Goal: Task Accomplishment & Management: Use online tool/utility

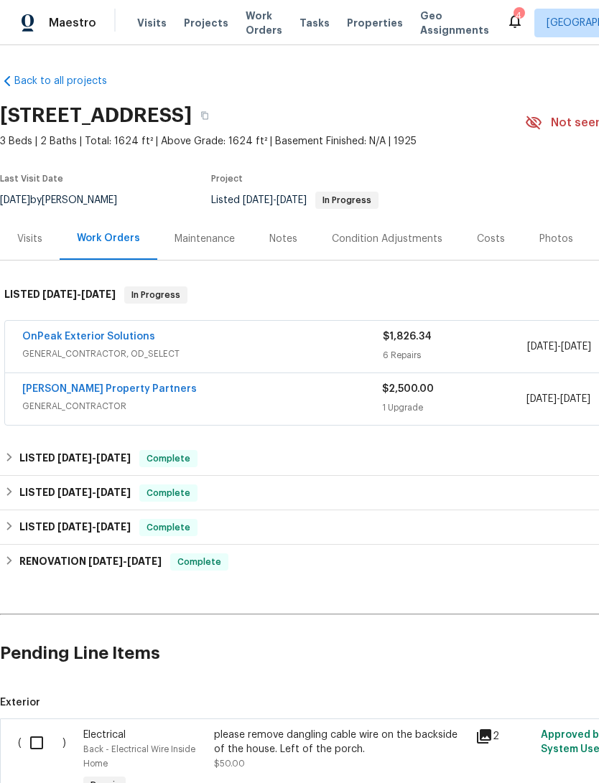
scroll to position [-73, -91]
click at [51, 342] on link "OnPeak Exterior Solutions" at bounding box center [88, 337] width 133 height 10
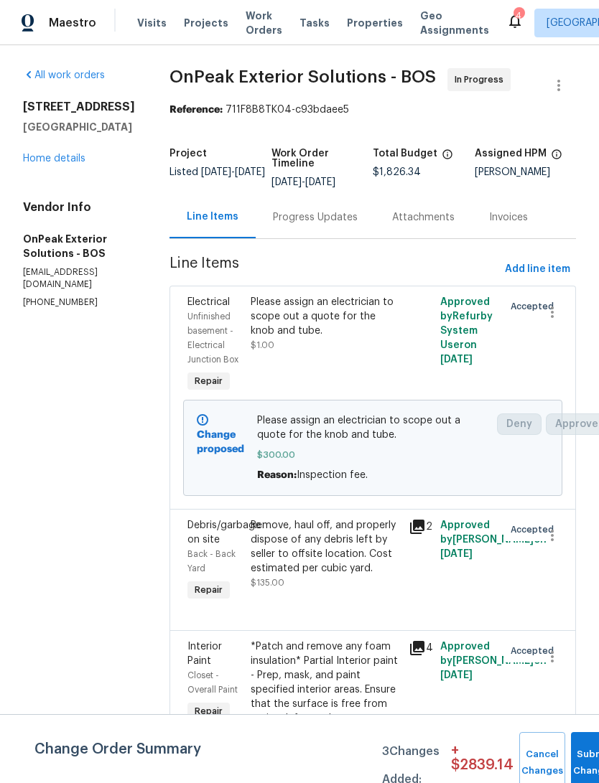
click at [556, 279] on span "Add line item" at bounding box center [537, 270] width 65 height 18
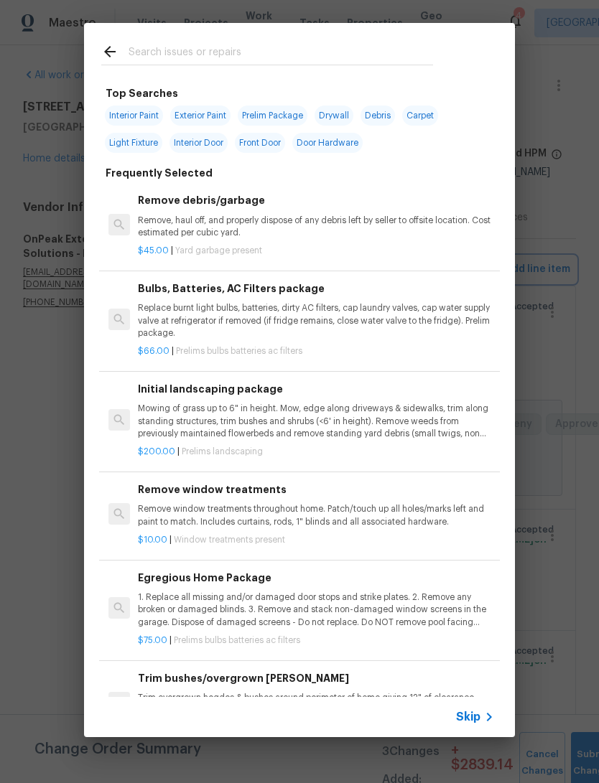
click at [580, 250] on div "Top Searches Interior Paint Exterior Paint Prelim Package Drywall Debris Carpet…" at bounding box center [299, 380] width 599 height 760
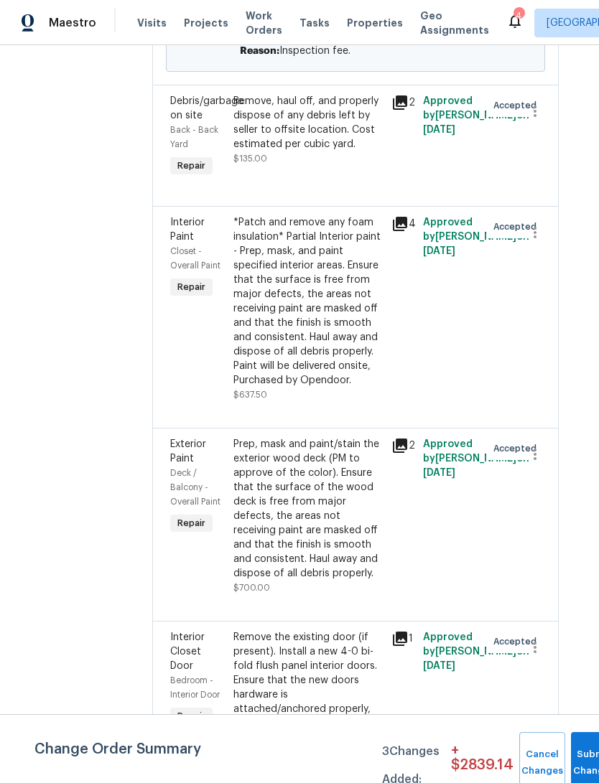
scroll to position [425, 17]
click at [354, 341] on div "*Patch and remove any foam insulation* Partial Interior paint - Prep, mask, and…" at bounding box center [307, 301] width 149 height 172
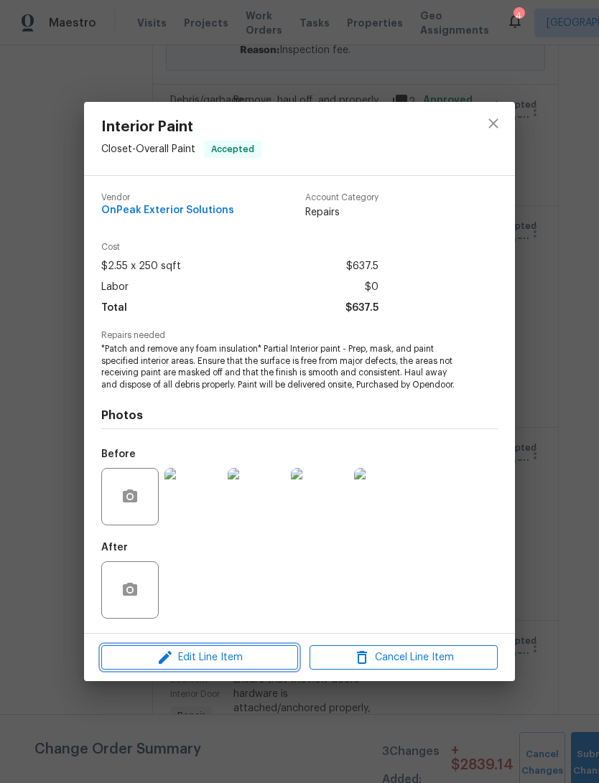
click at [261, 662] on span "Edit Line Item" at bounding box center [200, 658] width 188 height 18
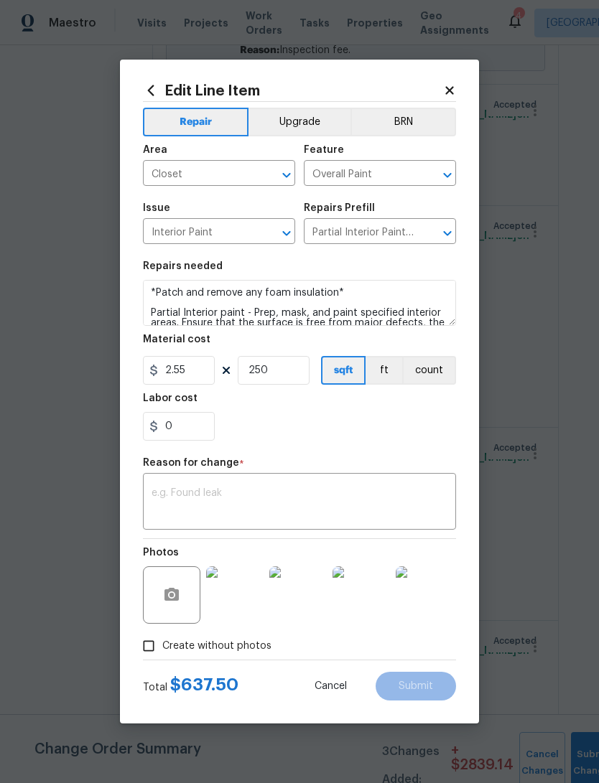
click at [455, 84] on icon at bounding box center [449, 90] width 13 height 13
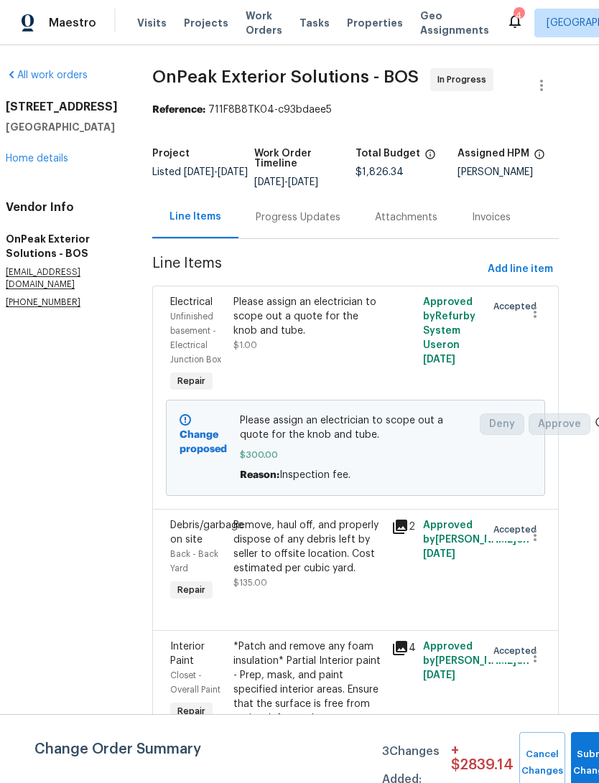
scroll to position [0, 17]
click at [531, 279] on span "Add line item" at bounding box center [519, 270] width 65 height 18
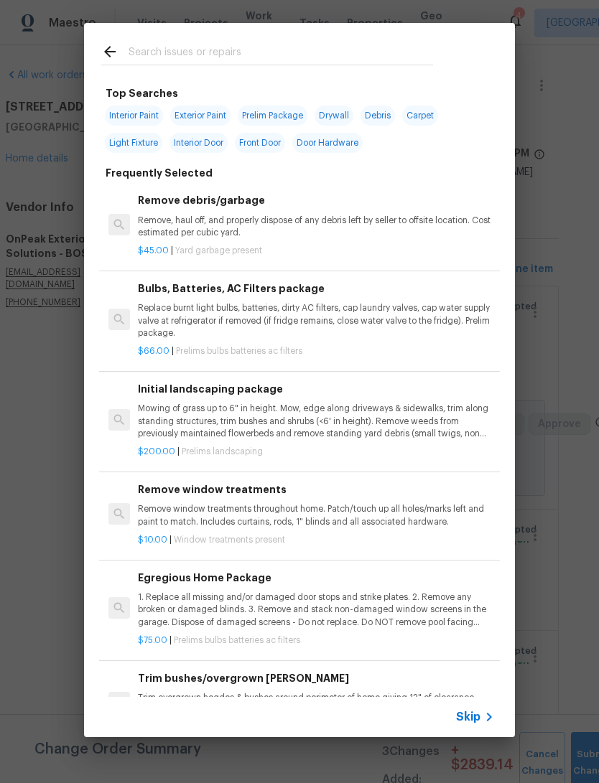
click at [158, 55] on input "text" at bounding box center [281, 54] width 304 height 22
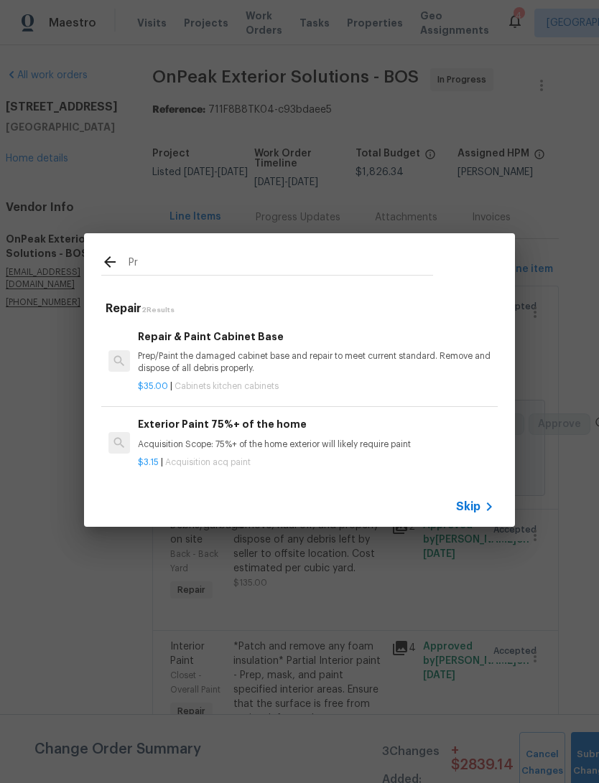
type input "P"
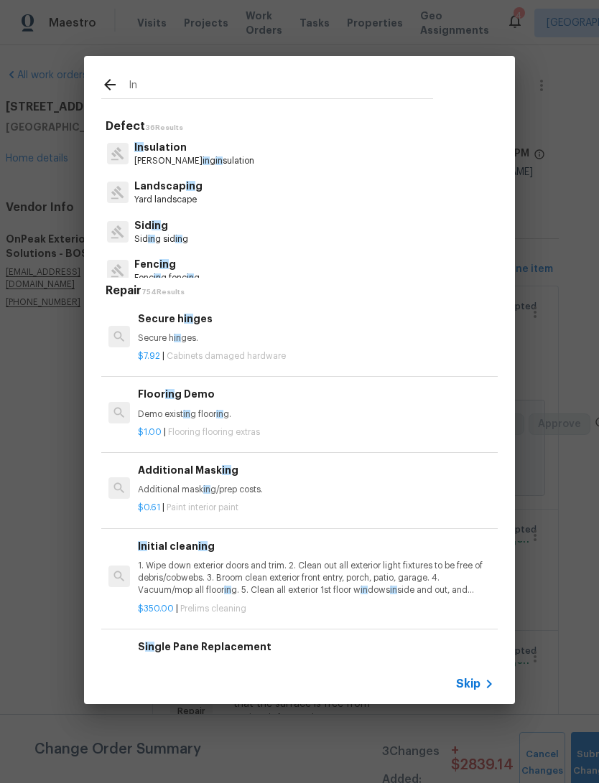
type input "In"
click at [103, 82] on icon at bounding box center [109, 84] width 17 height 17
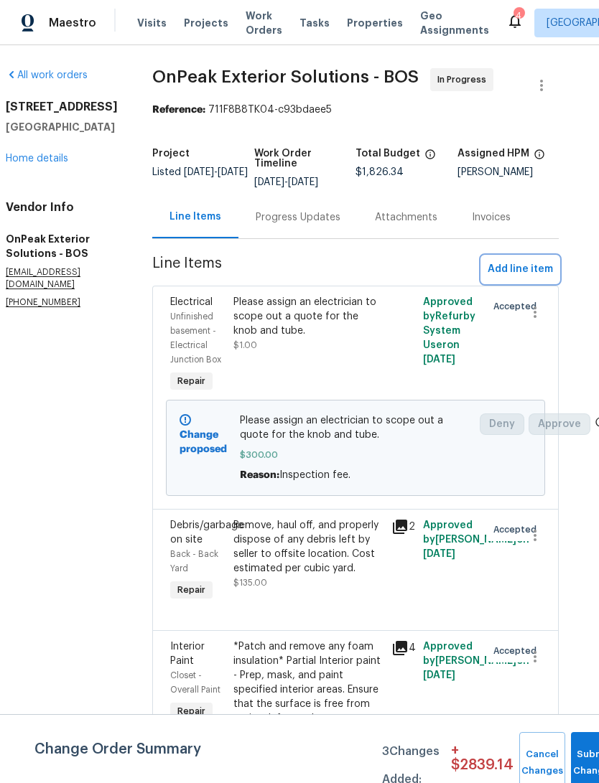
click at [536, 279] on span "Add line item" at bounding box center [519, 270] width 65 height 18
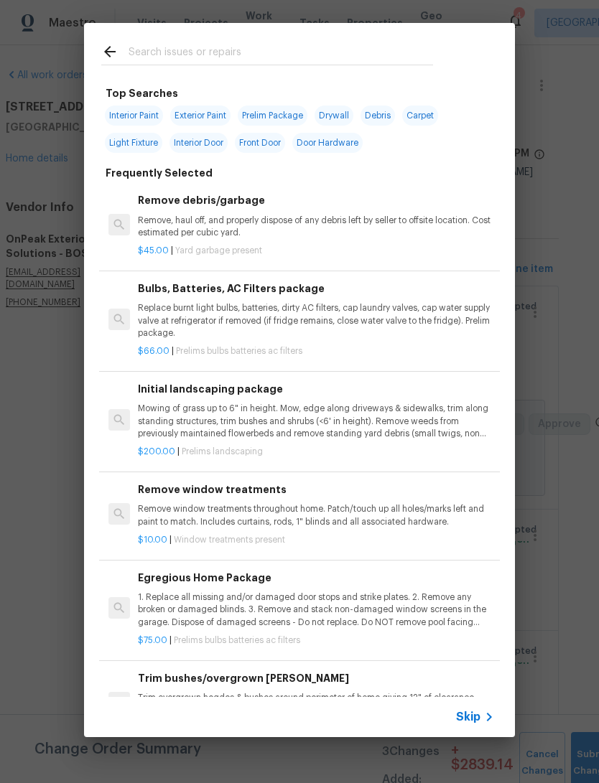
click at [124, 122] on span "Interior Paint" at bounding box center [134, 116] width 58 height 20
type input "Interior Paint"
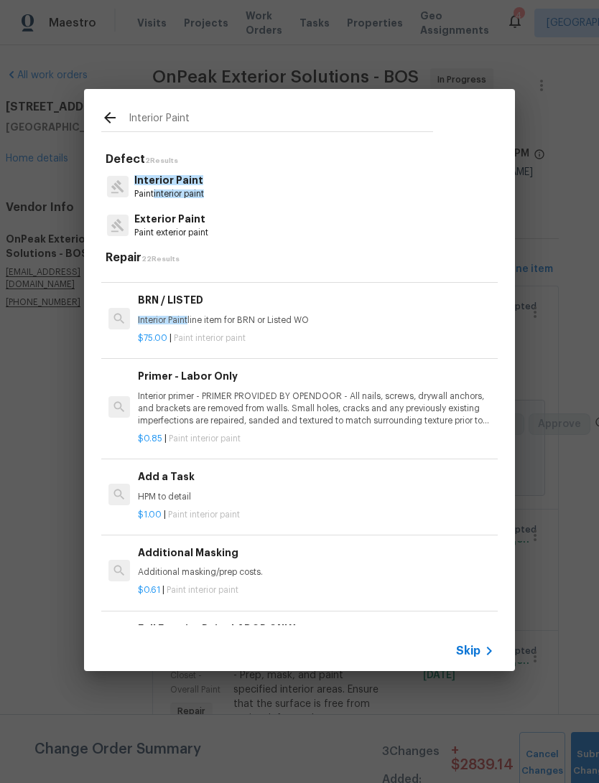
scroll to position [262, 0]
click at [411, 415] on p "Interior primer - PRIMER PROVIDED BY OPENDOOR - All nails, screws, drywall anch…" at bounding box center [316, 409] width 356 height 37
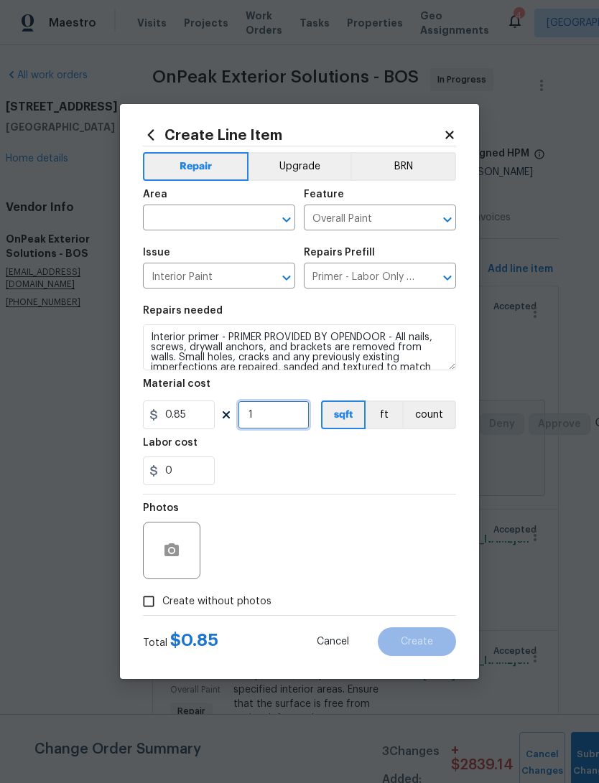
click at [302, 413] on input "1" at bounding box center [274, 415] width 72 height 29
type input "250"
click at [154, 608] on input "Create without photos" at bounding box center [148, 601] width 27 height 27
checkbox input "true"
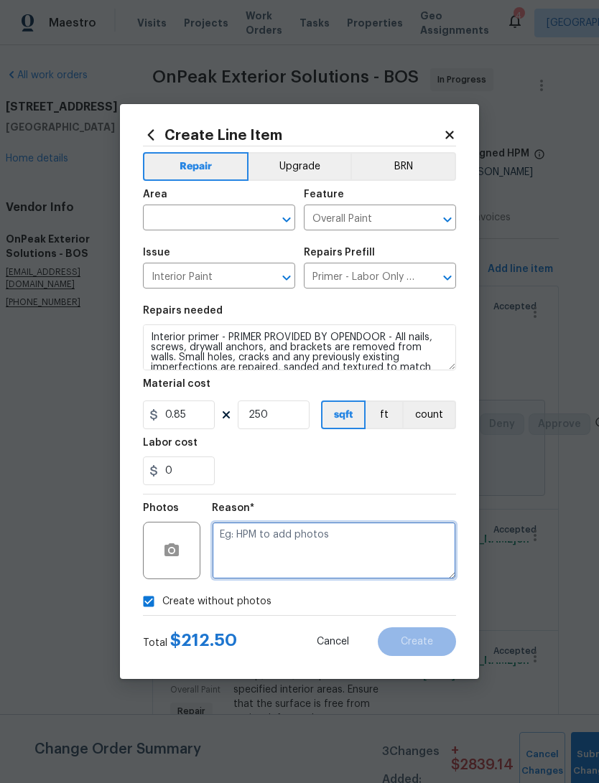
click at [240, 561] on textarea at bounding box center [334, 550] width 244 height 57
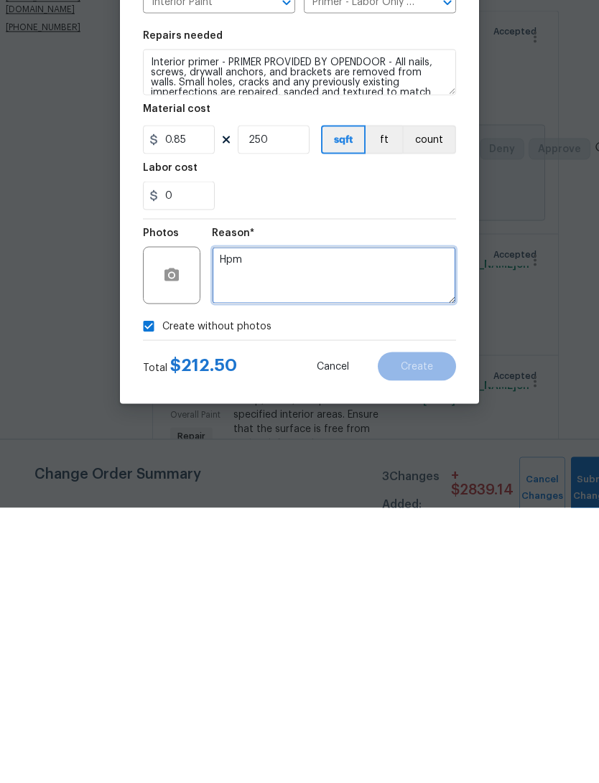
type textarea "Hpm"
click at [426, 588] on div "Create without photos" at bounding box center [299, 601] width 313 height 27
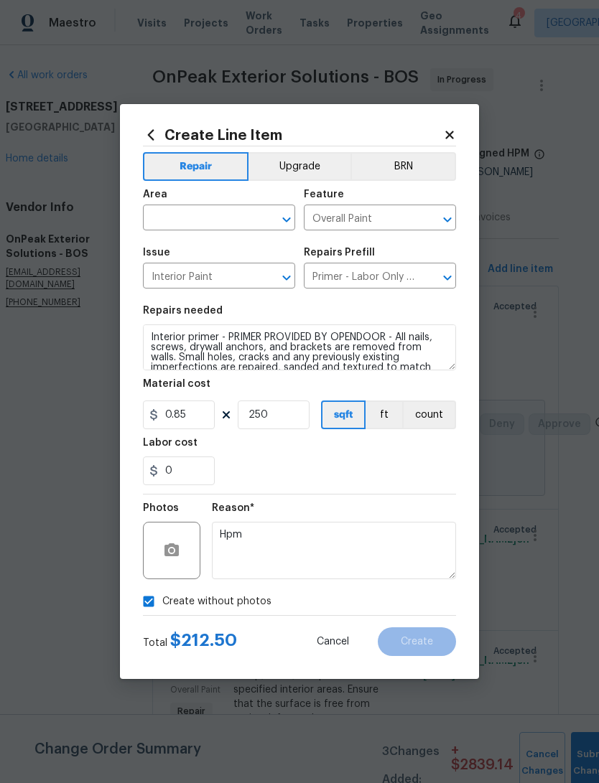
click at [397, 458] on div "0" at bounding box center [299, 471] width 313 height 29
click at [167, 225] on input "text" at bounding box center [199, 219] width 112 height 22
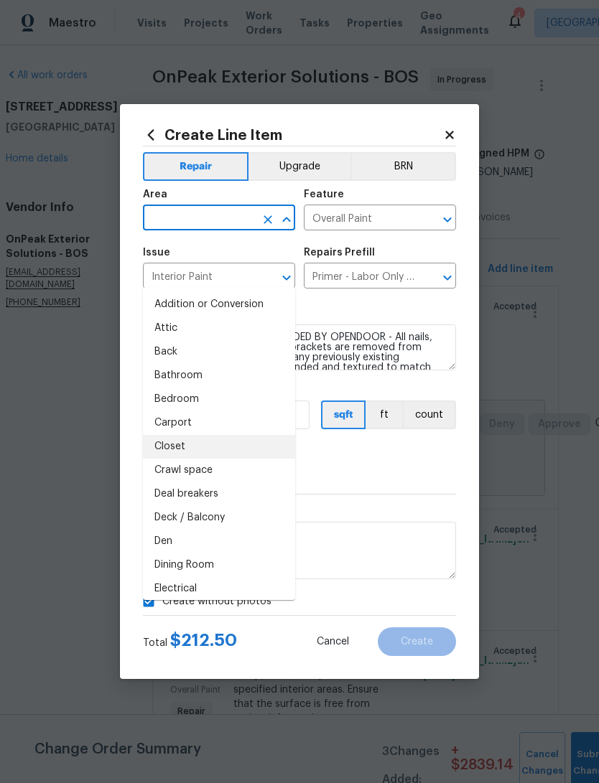
click at [165, 435] on li "Closet" at bounding box center [219, 447] width 152 height 24
type input "Closet"
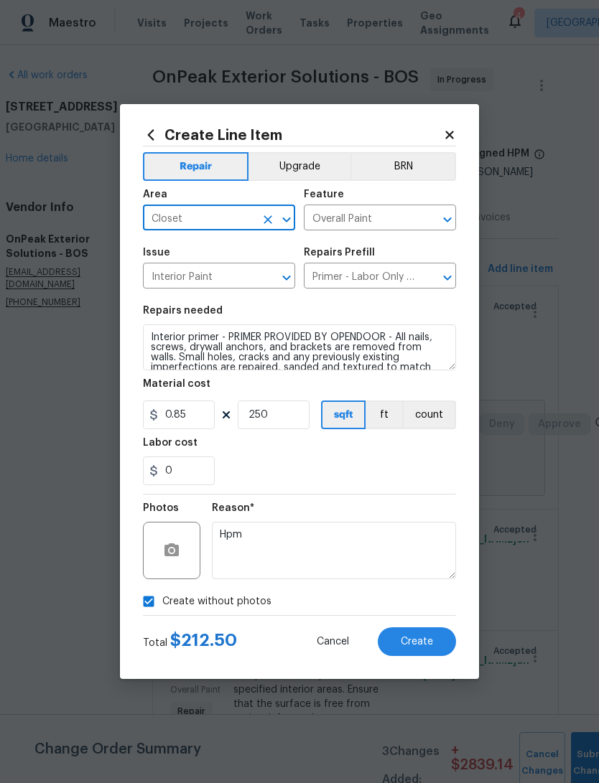
click at [436, 644] on button "Create" at bounding box center [417, 641] width 78 height 29
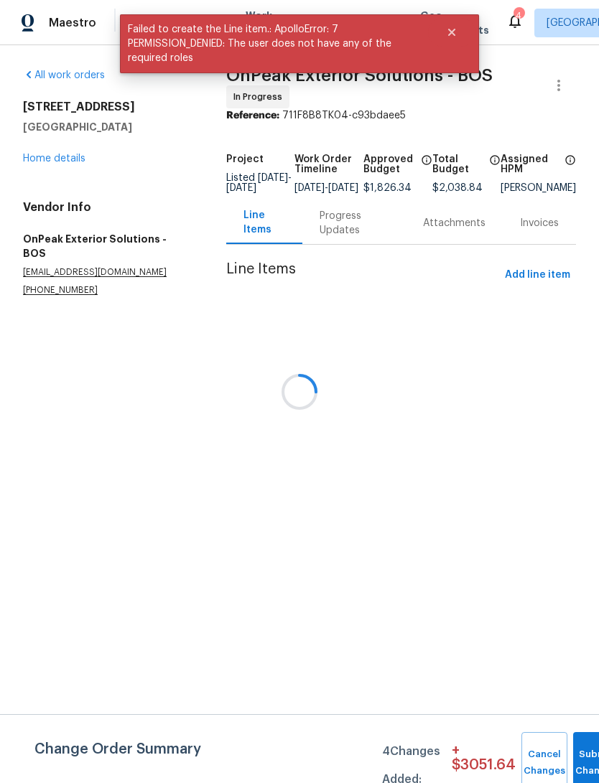
scroll to position [0, 0]
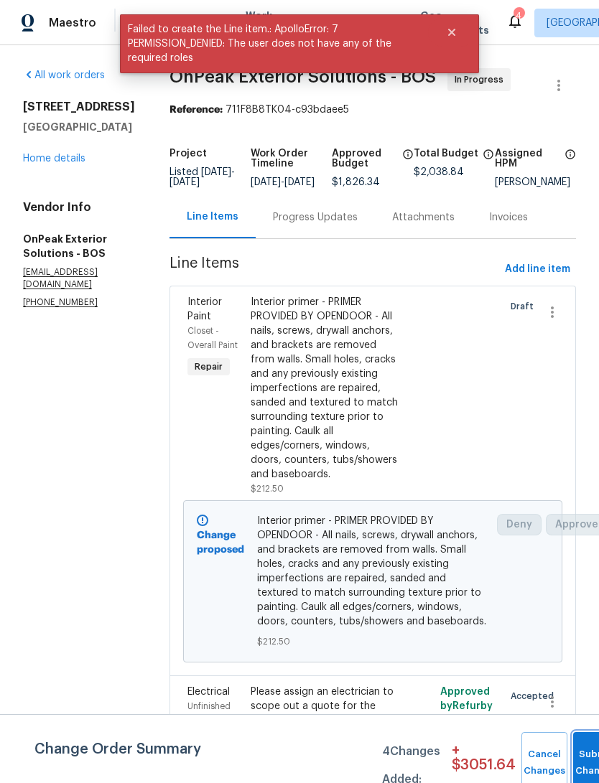
click at [585, 764] on span "Submit Changes" at bounding box center [596, 763] width 32 height 33
